Goal: Navigation & Orientation: Find specific page/section

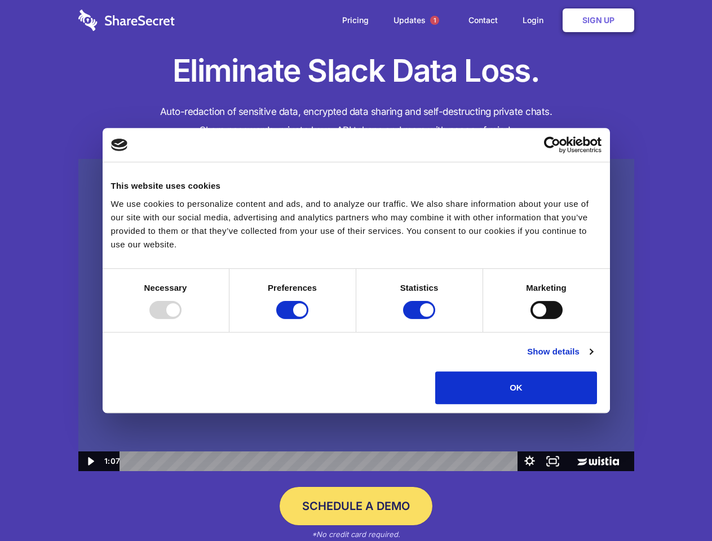
click at [356, 271] on img at bounding box center [356, 315] width 556 height 313
click at [182, 319] on div at bounding box center [165, 310] width 32 height 18
click at [309, 319] on input "Preferences" at bounding box center [292, 310] width 32 height 18
checkbox input "false"
click at [421, 319] on input "Statistics" at bounding box center [419, 310] width 32 height 18
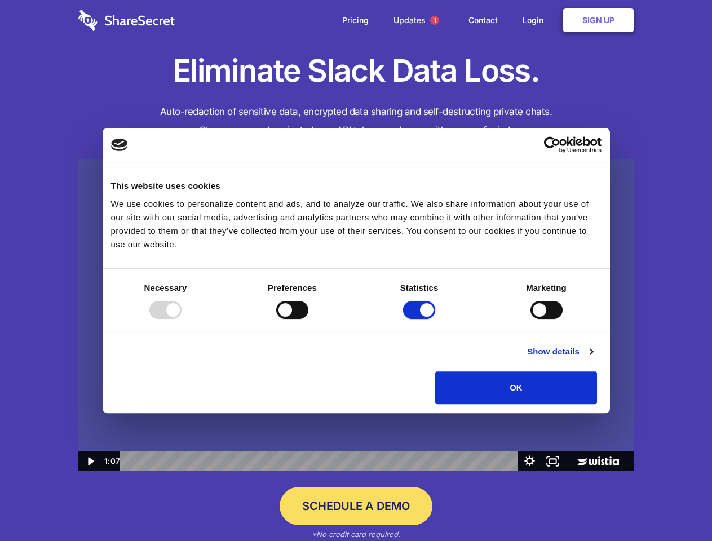
checkbox input "false"
click at [531, 319] on input "Marketing" at bounding box center [547, 310] width 32 height 18
checkbox input "true"
click at [593, 359] on link "Show details" at bounding box center [559, 352] width 65 height 14
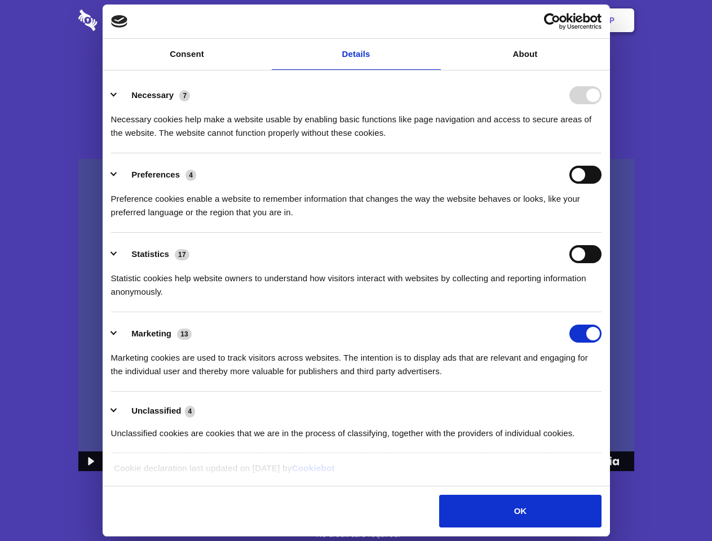
click at [602, 153] on li "Necessary 7 Necessary cookies help make a website usable by enabling basic func…" at bounding box center [356, 114] width 491 height 80
click at [434, 20] on span "1" at bounding box center [434, 20] width 9 height 9
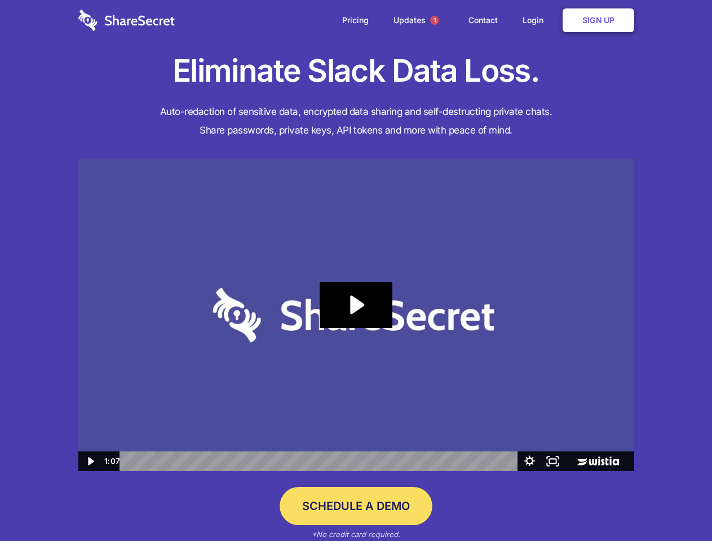
click at [356, 263] on div "Statistics 17" at bounding box center [356, 254] width 491 height 18
click at [356, 315] on icon "Play Video: Sharesecret Slack Extension" at bounding box center [356, 305] width 72 height 46
